Goal: Task Accomplishment & Management: Manage account settings

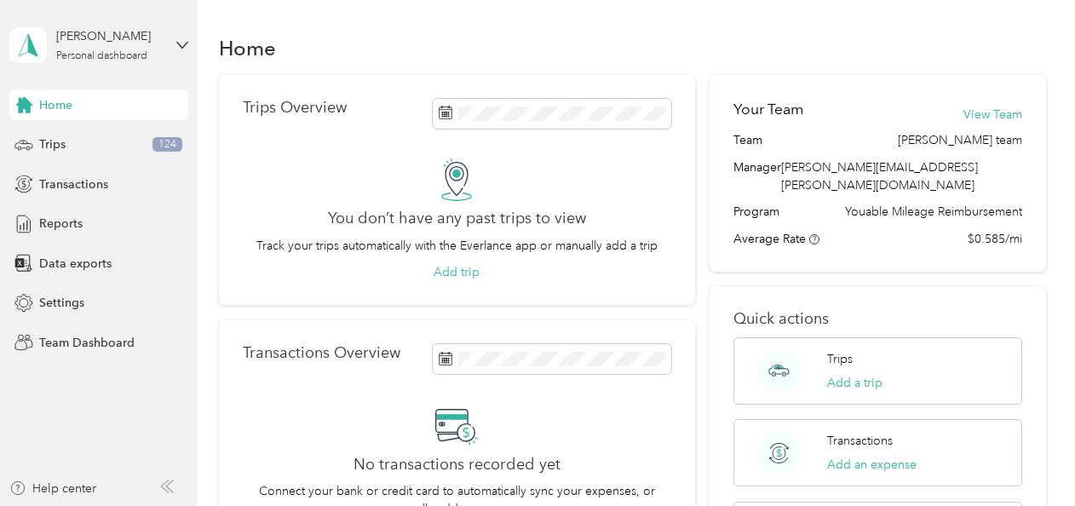
click at [97, 23] on div "[PERSON_NAME] Personal dashboard" at bounding box center [98, 45] width 179 height 60
click at [97, 138] on div "Team dashboard" at bounding box center [70, 140] width 91 height 18
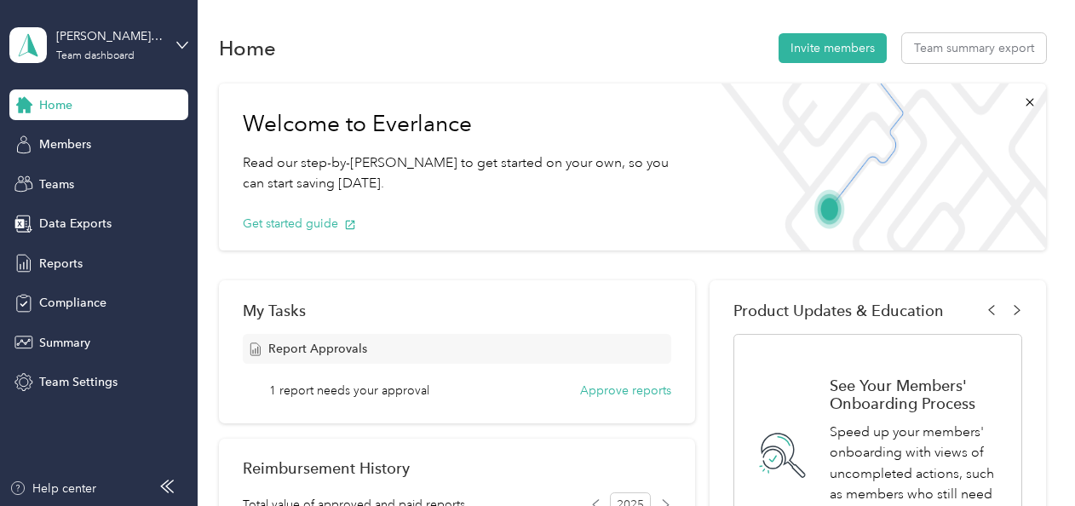
click at [405, 387] on span "1 report needs your approval" at bounding box center [349, 391] width 160 height 18
click at [644, 385] on button "Approve reports" at bounding box center [625, 391] width 91 height 18
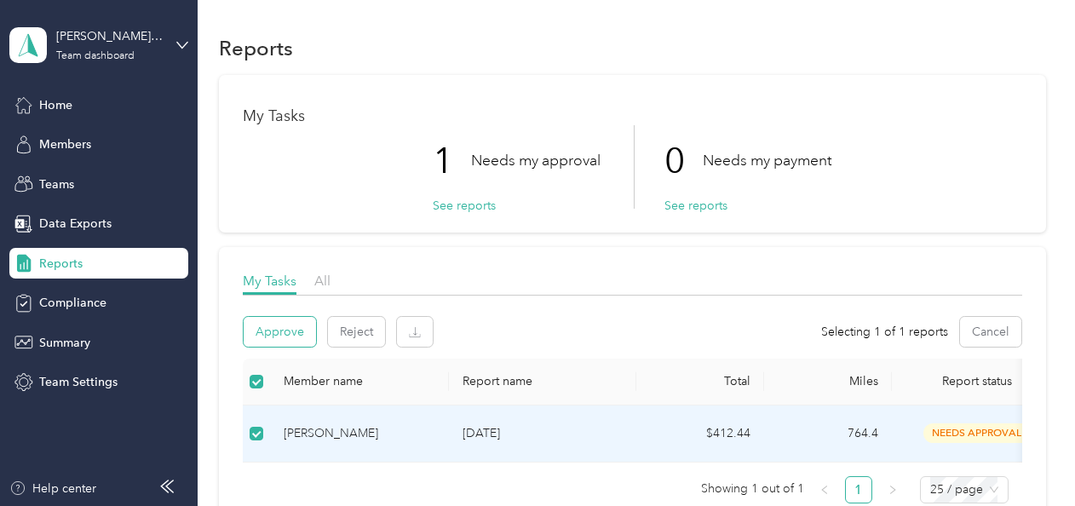
click at [274, 334] on button "Approve" at bounding box center [280, 332] width 72 height 30
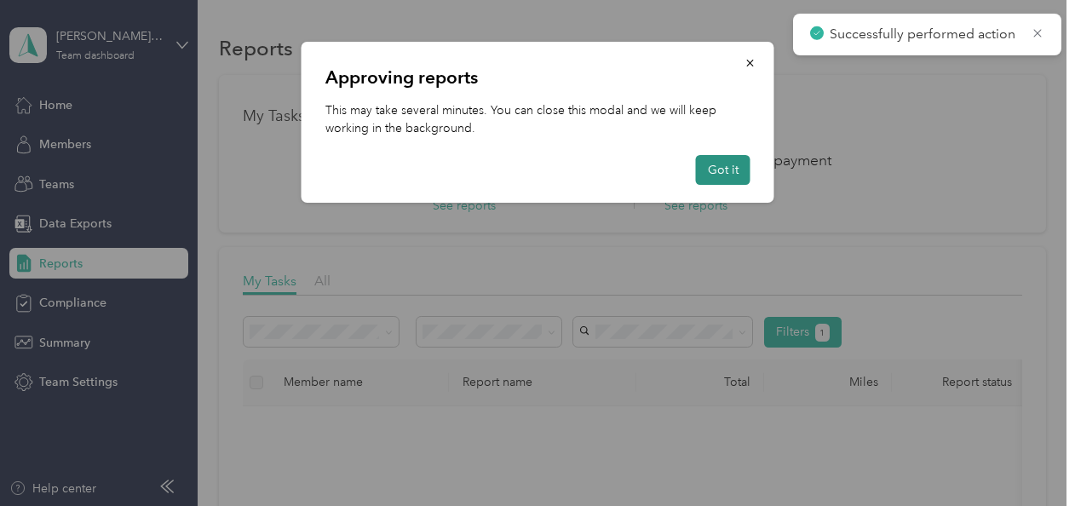
click at [728, 170] on button "Got it" at bounding box center [723, 170] width 55 height 30
